Goal: Find specific page/section: Find specific page/section

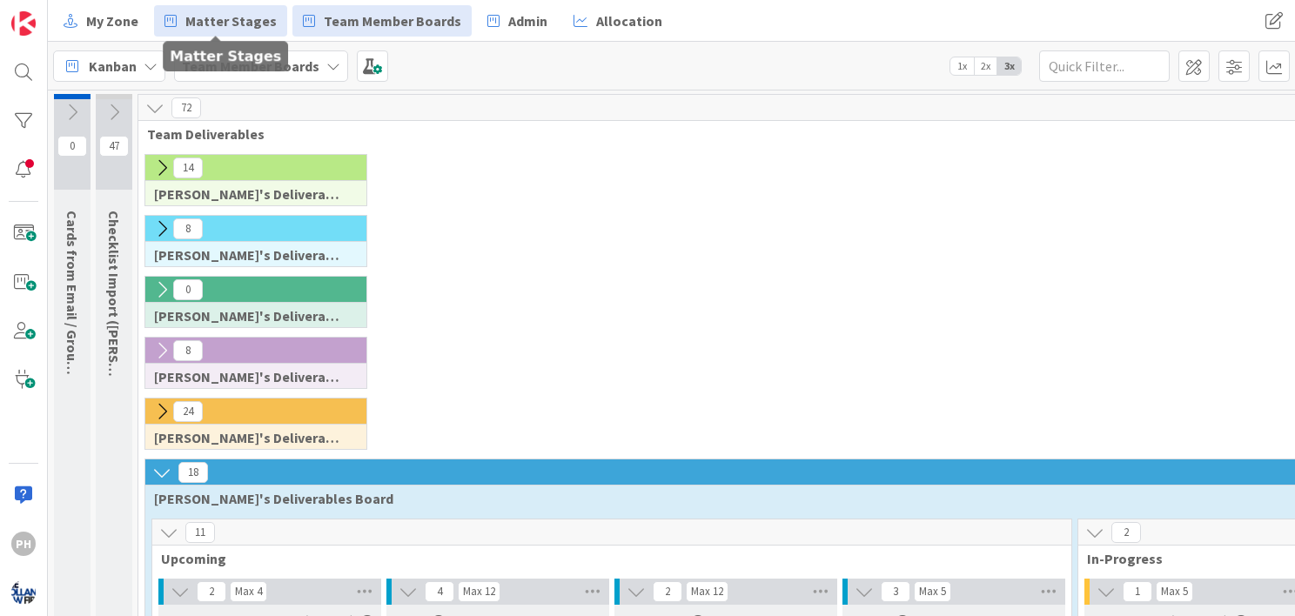
click at [224, 22] on span "Matter Stages" at bounding box center [230, 20] width 91 height 21
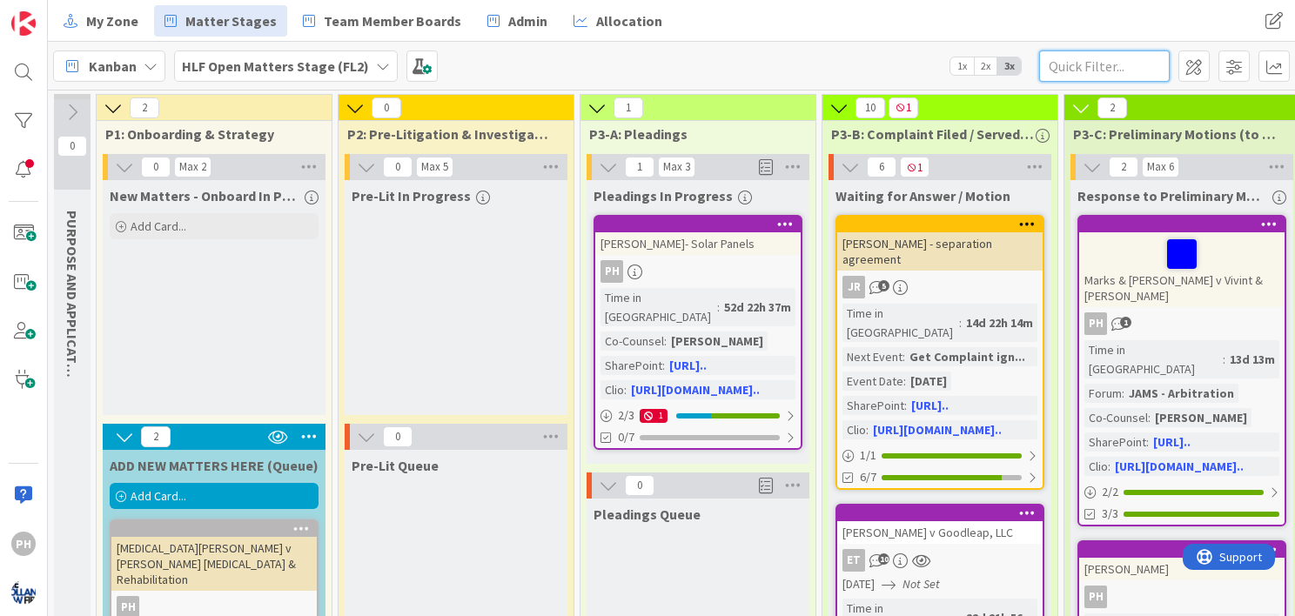
click at [1084, 61] on input "text" at bounding box center [1104, 65] width 130 height 31
type input "brown"
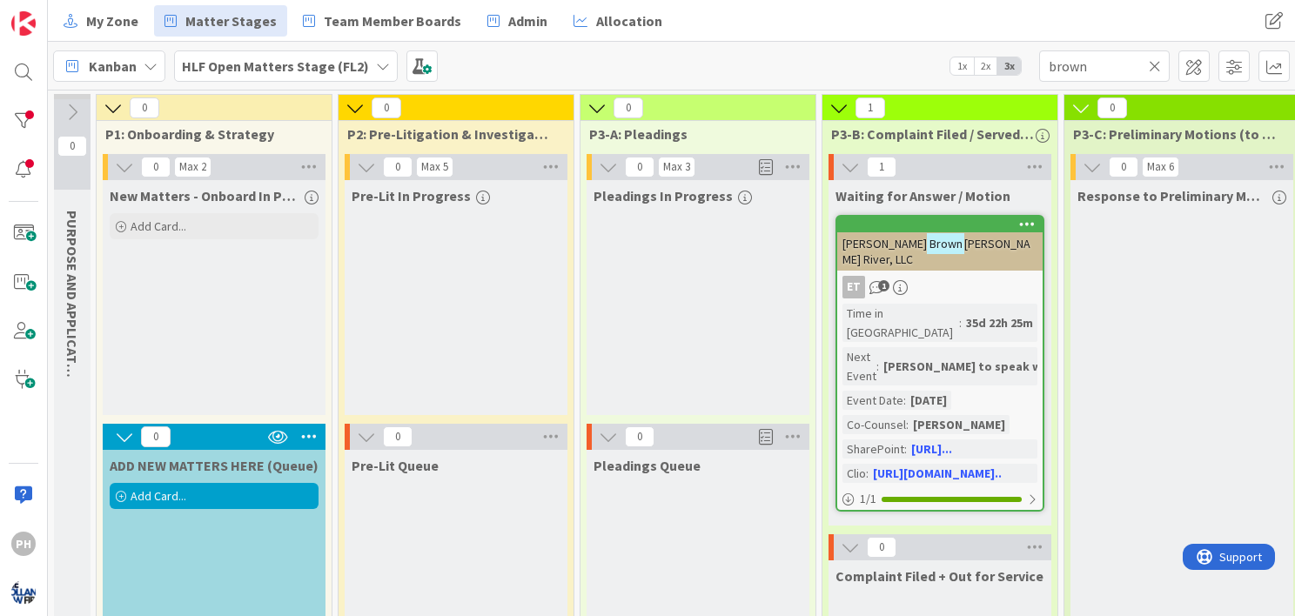
click at [971, 357] on div "[PERSON_NAME] to speak with..." at bounding box center [976, 366] width 194 height 19
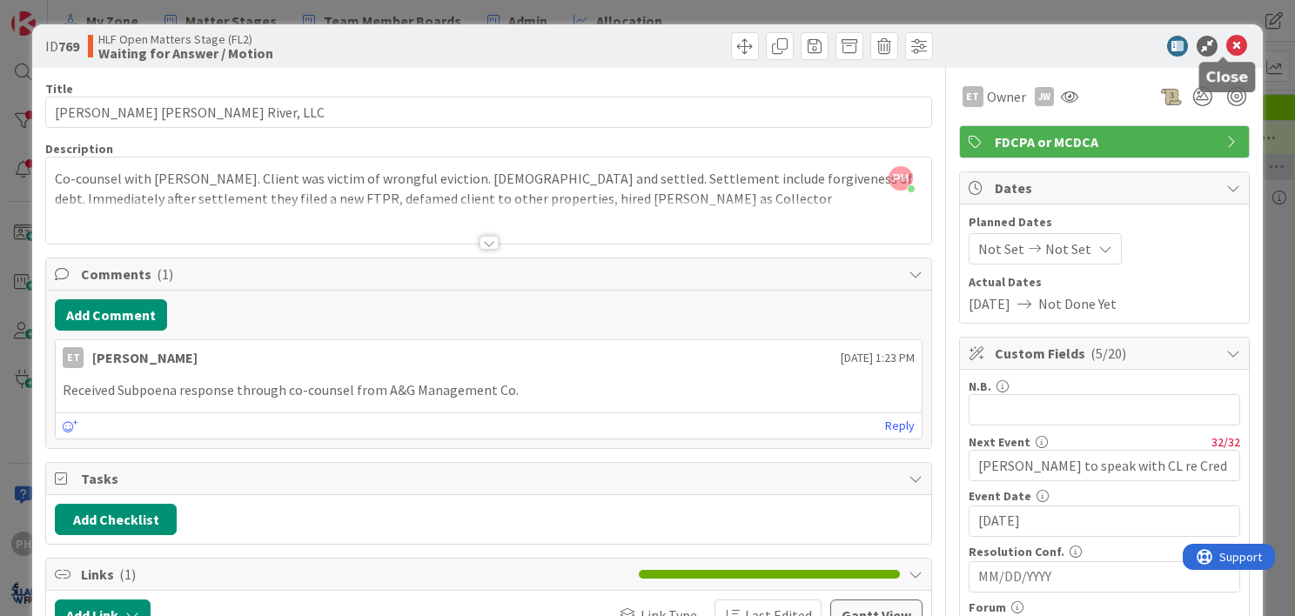
click at [1226, 36] on icon at bounding box center [1236, 46] width 21 height 21
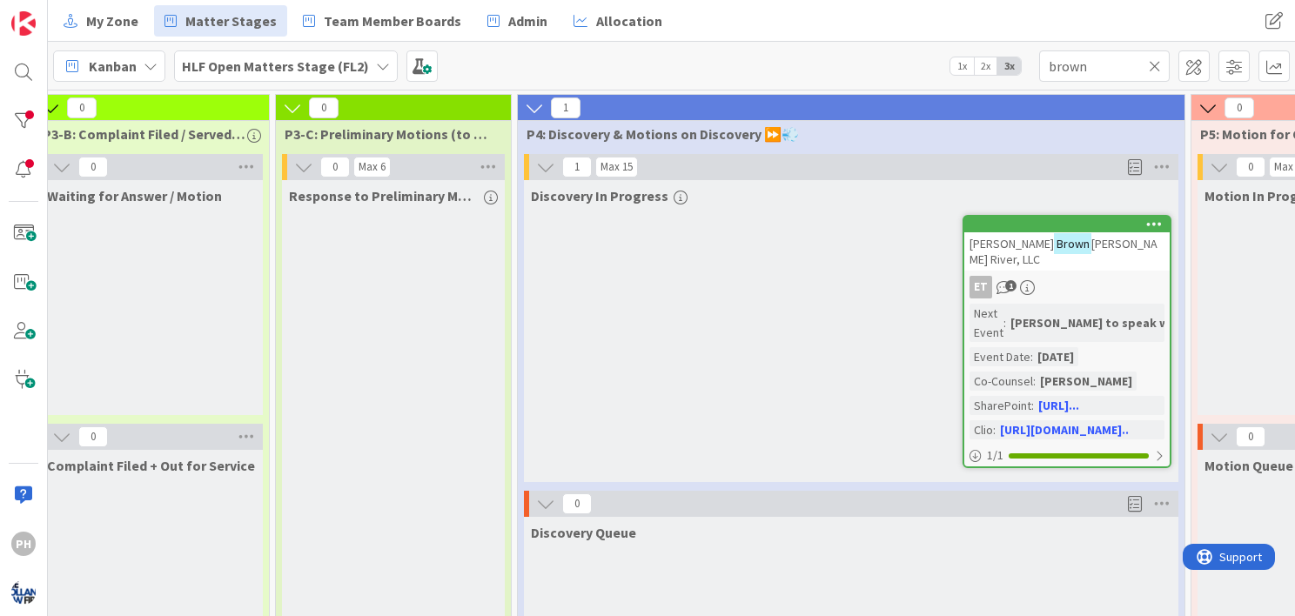
scroll to position [0, 789]
click at [1154, 69] on icon at bounding box center [1154, 66] width 12 height 16
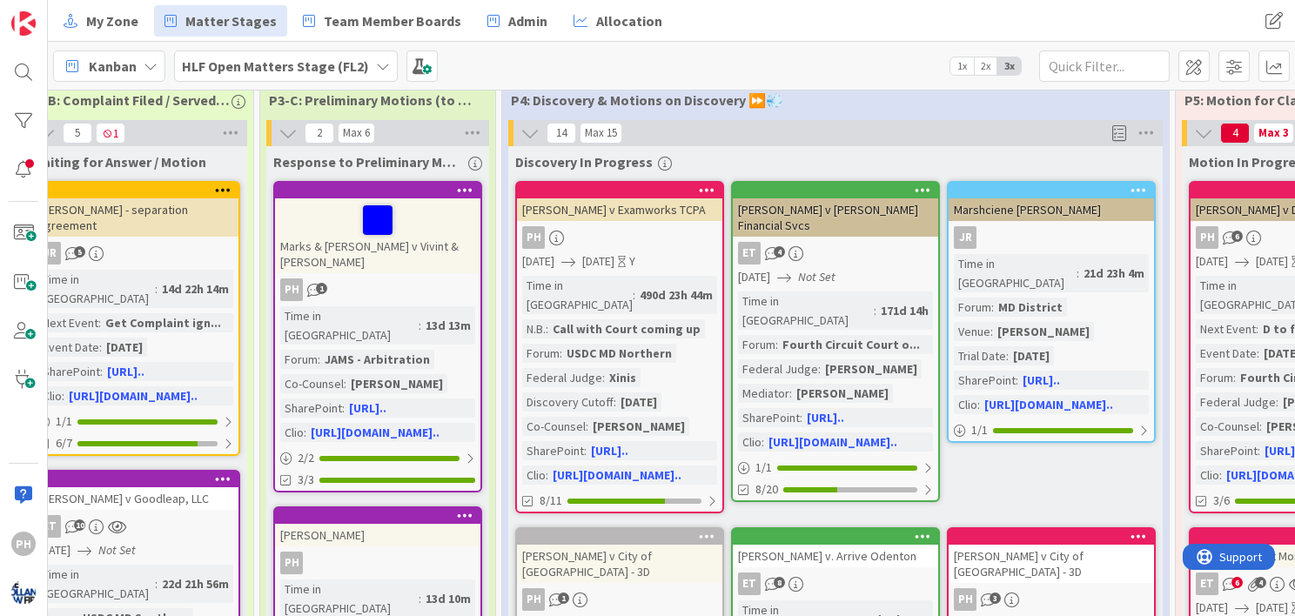
scroll to position [31, 804]
